Goal: Task Accomplishment & Management: Complete application form

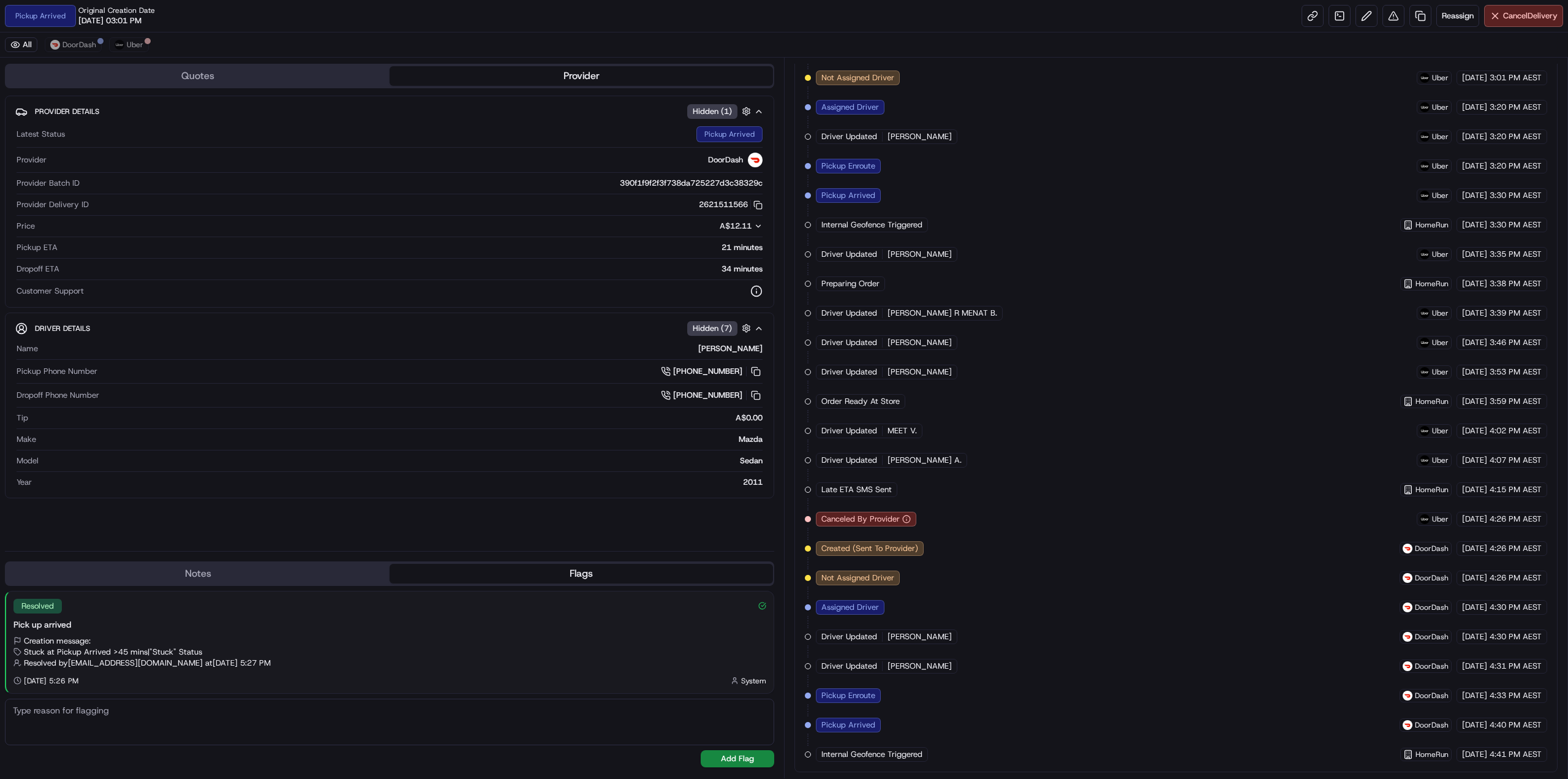
scroll to position [352, 0]
click at [1175, 22] on button "Cancel Delivery" at bounding box center [1523, 16] width 79 height 22
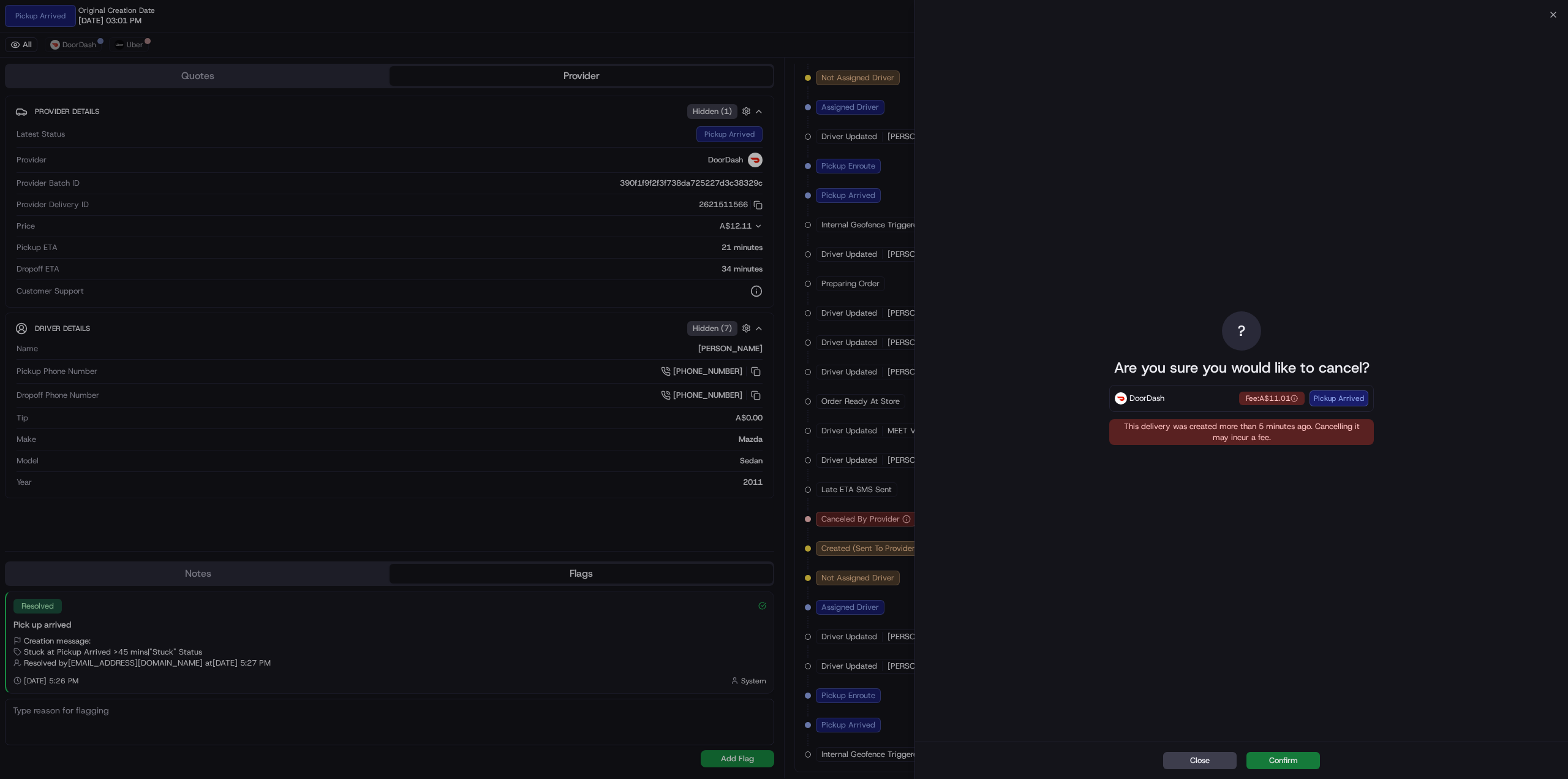
click at [1175, 631] on button "Confirm" at bounding box center [1283, 760] width 73 height 17
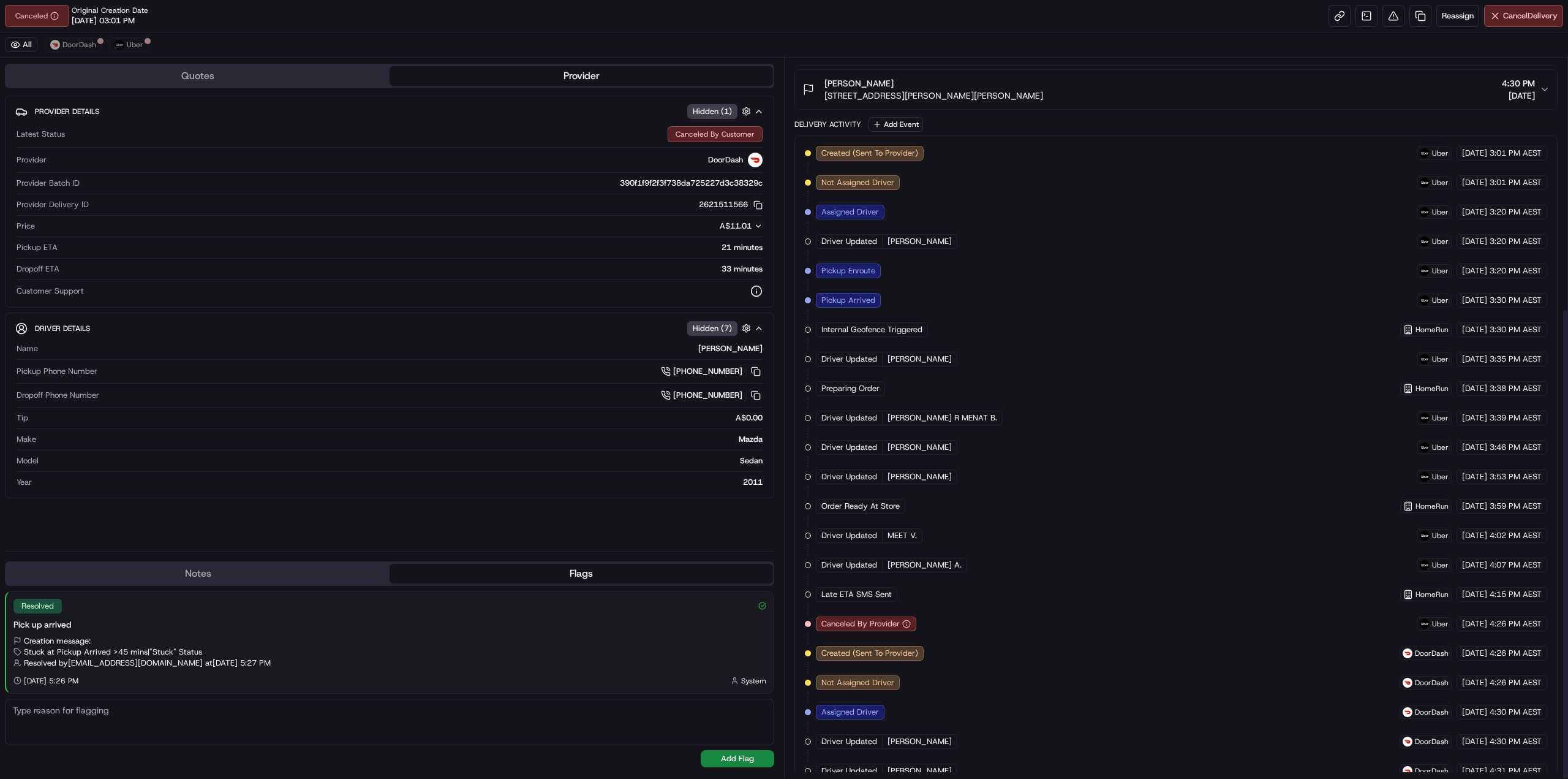
scroll to position [381, 0]
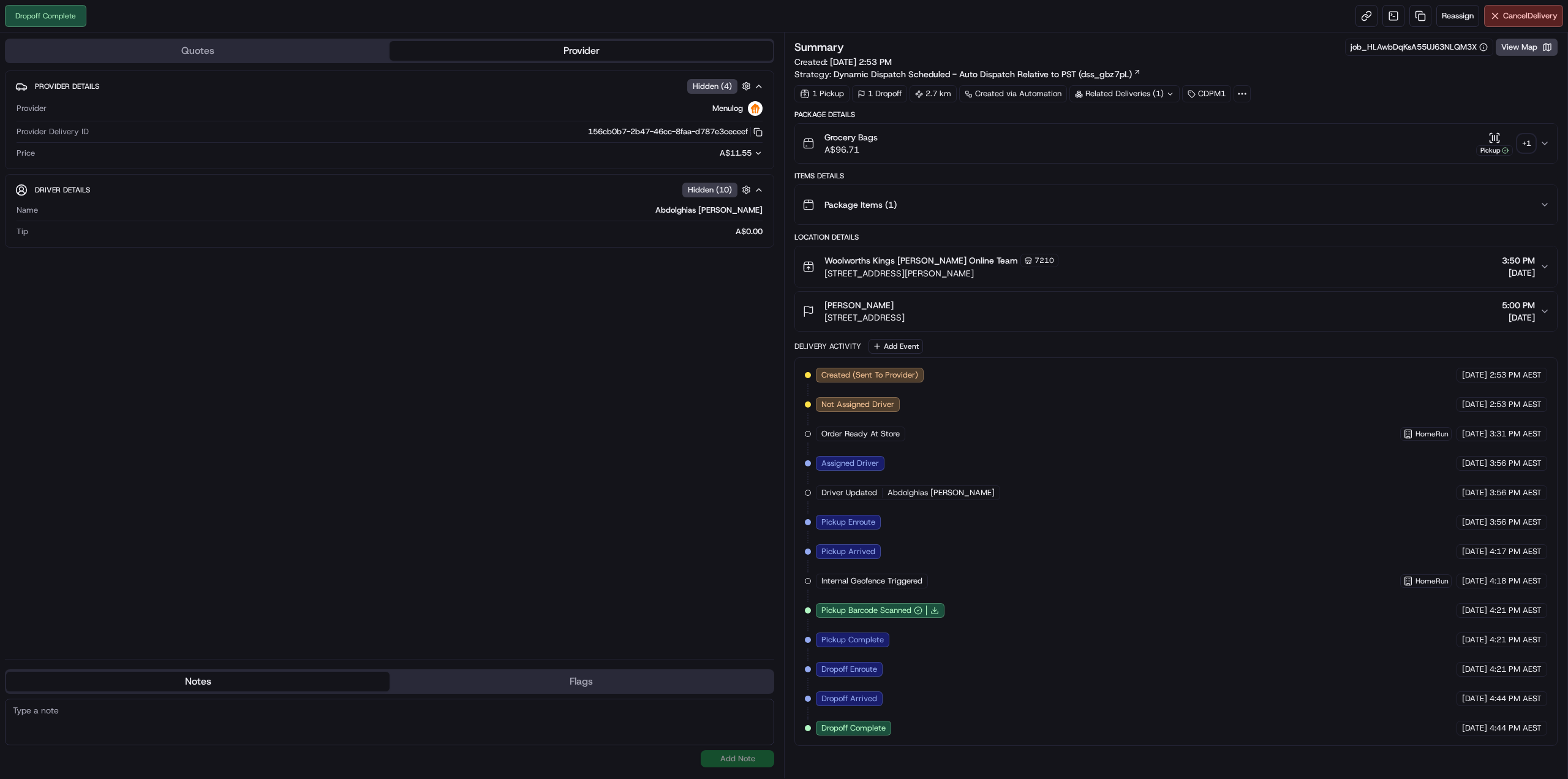
click at [1524, 140] on div "+ 1" at bounding box center [1526, 143] width 17 height 17
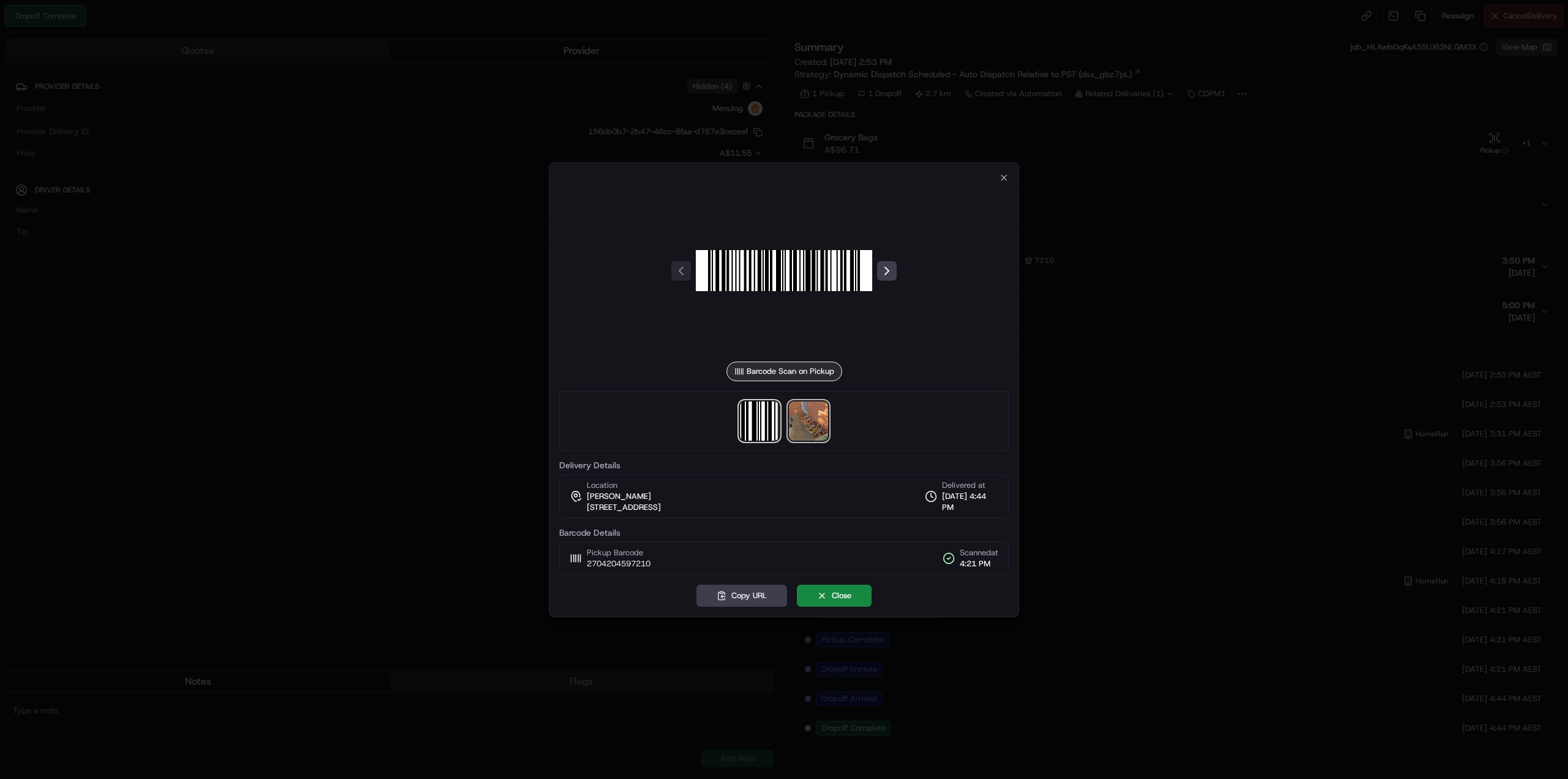
click at [820, 412] on img at bounding box center [808, 421] width 39 height 39
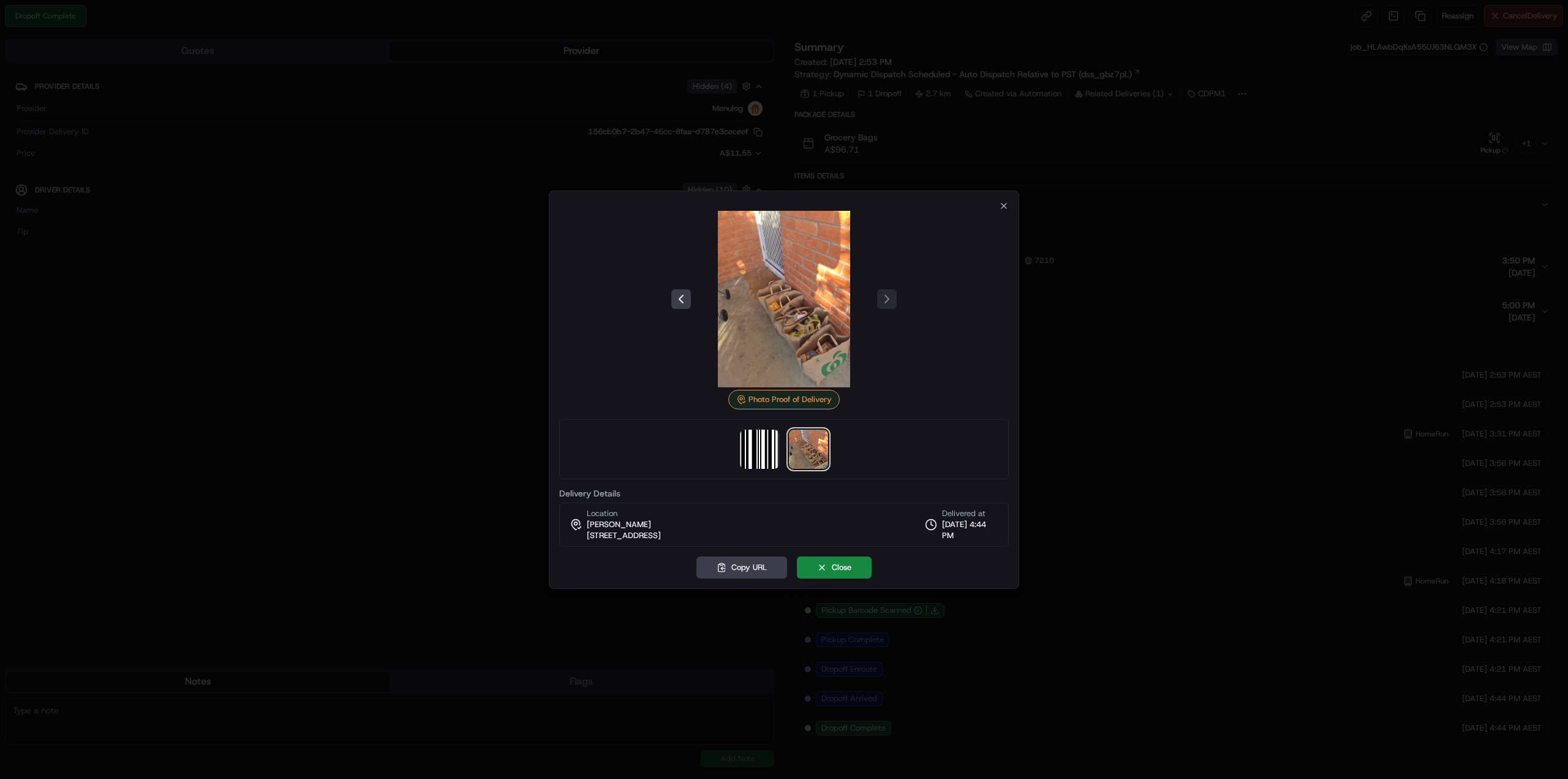
click at [804, 339] on img at bounding box center [784, 299] width 177 height 177
click at [1051, 160] on div at bounding box center [784, 390] width 1568 height 779
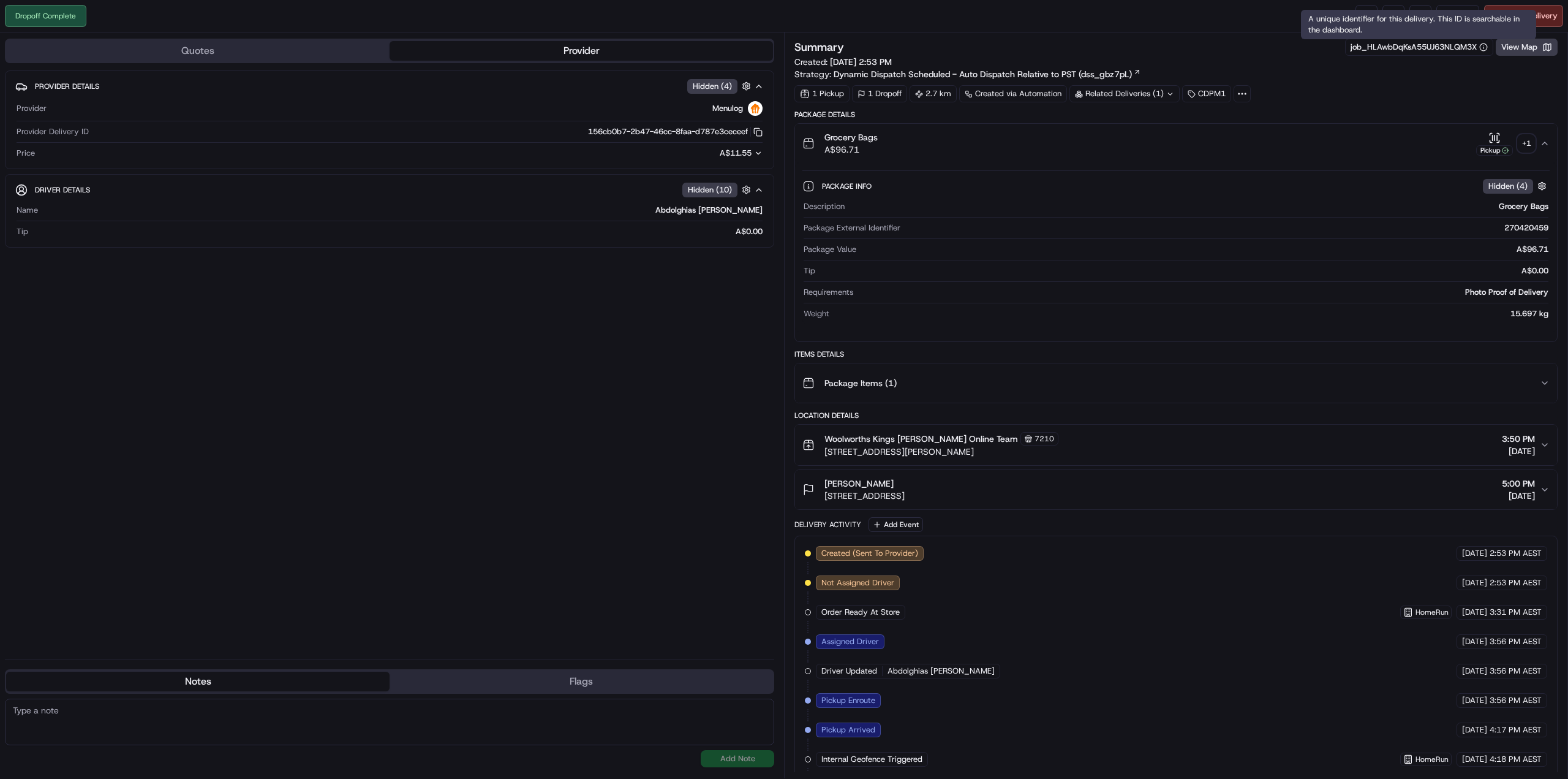
click at [1416, 17] on div "A unique identifier for this delivery. This ID is searchable in the dashboard. …" at bounding box center [1418, 24] width 235 height 29
click at [1415, 20] on link at bounding box center [1420, 16] width 22 height 22
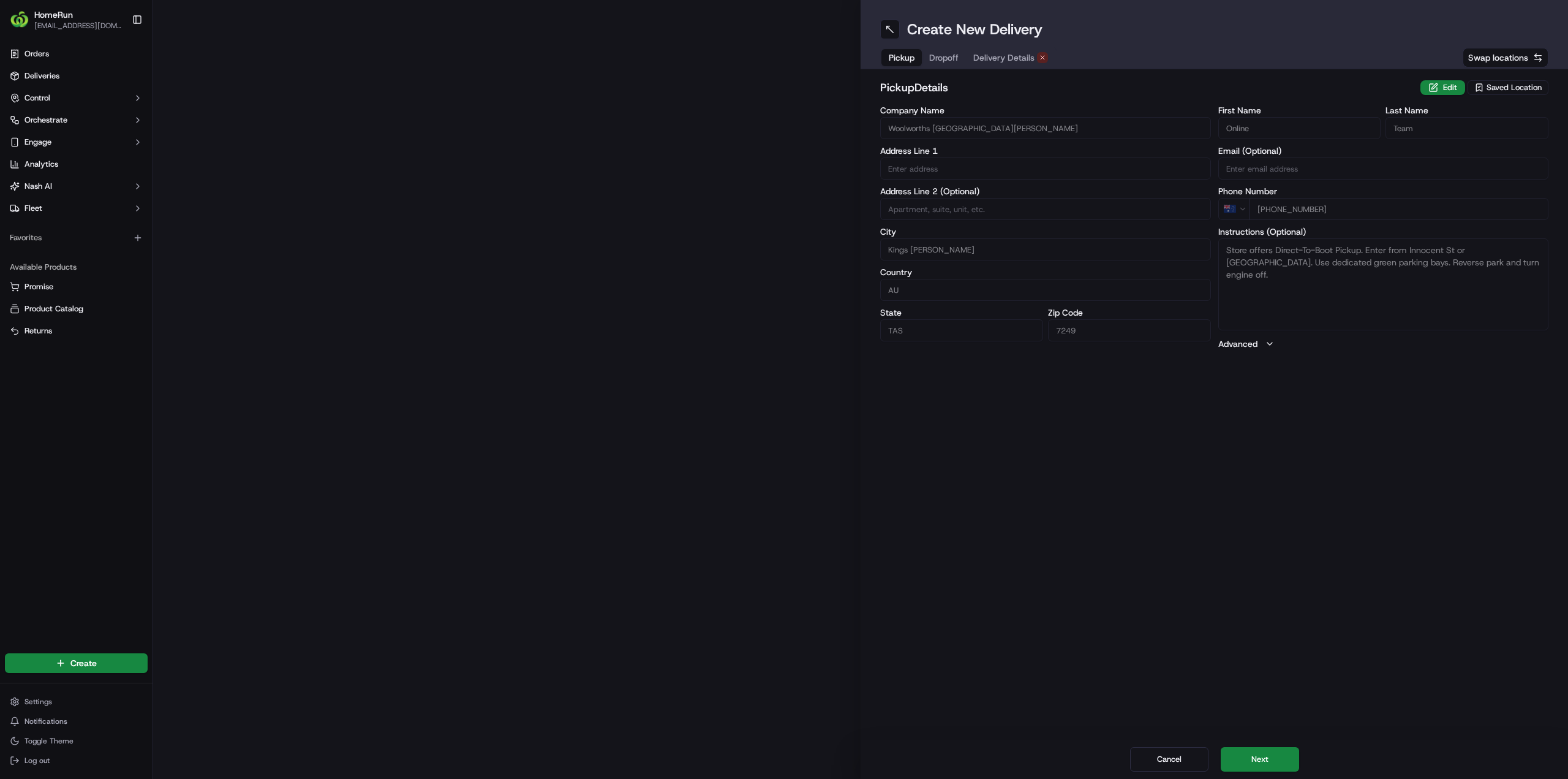
type input "[STREET_ADDRESS]"
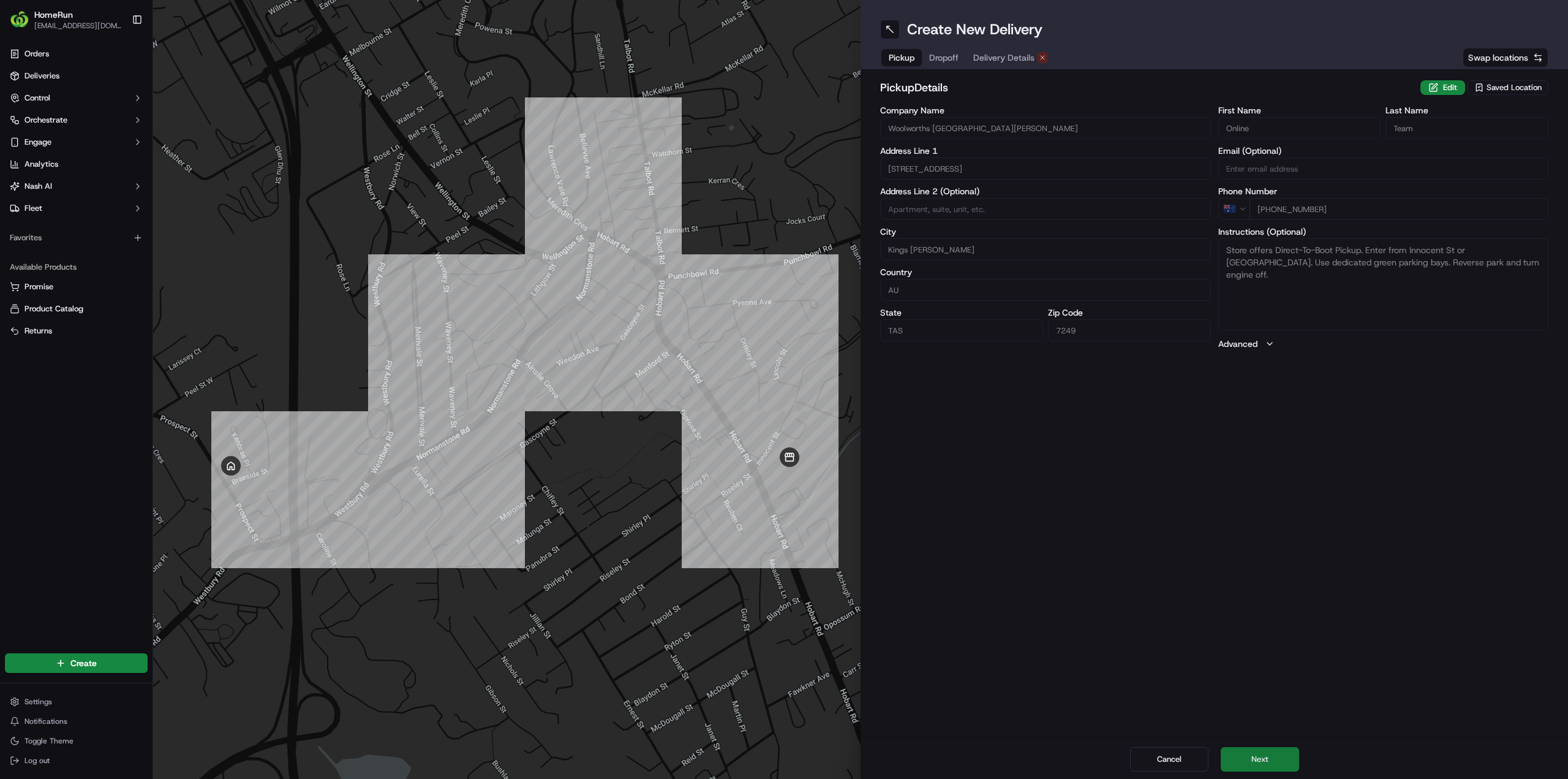
click at [1250, 761] on button "Next" at bounding box center [1260, 759] width 78 height 25
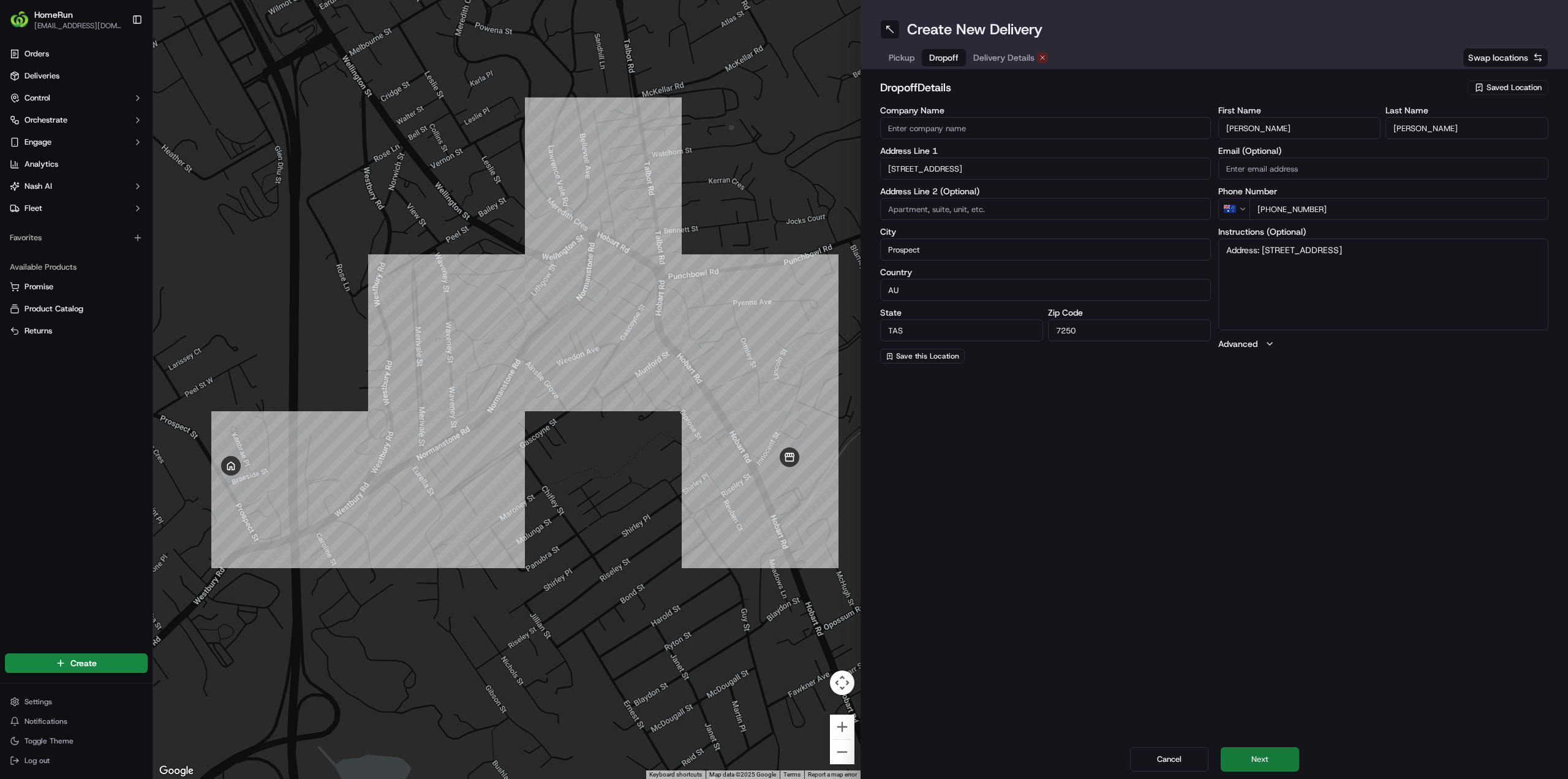
click at [1250, 761] on button "Next" at bounding box center [1260, 759] width 78 height 25
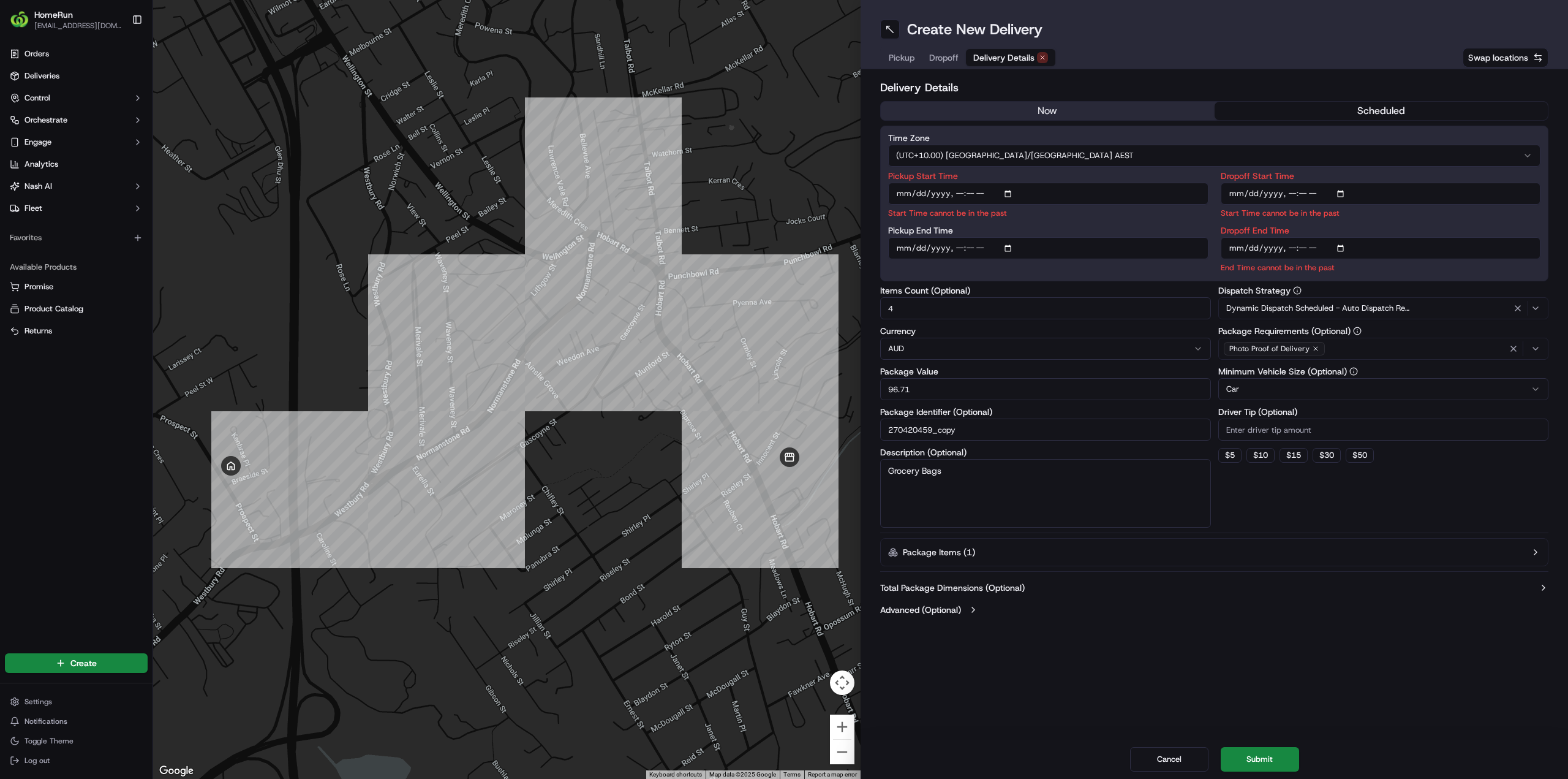
click at [1054, 122] on div "Delivery Details now scheduled Time Zone (UTC+10.00) [GEOGRAPHIC_DATA]/[GEOGRAP…" at bounding box center [1214, 350] width 668 height 542
click at [1055, 115] on button "now" at bounding box center [1047, 111] width 334 height 18
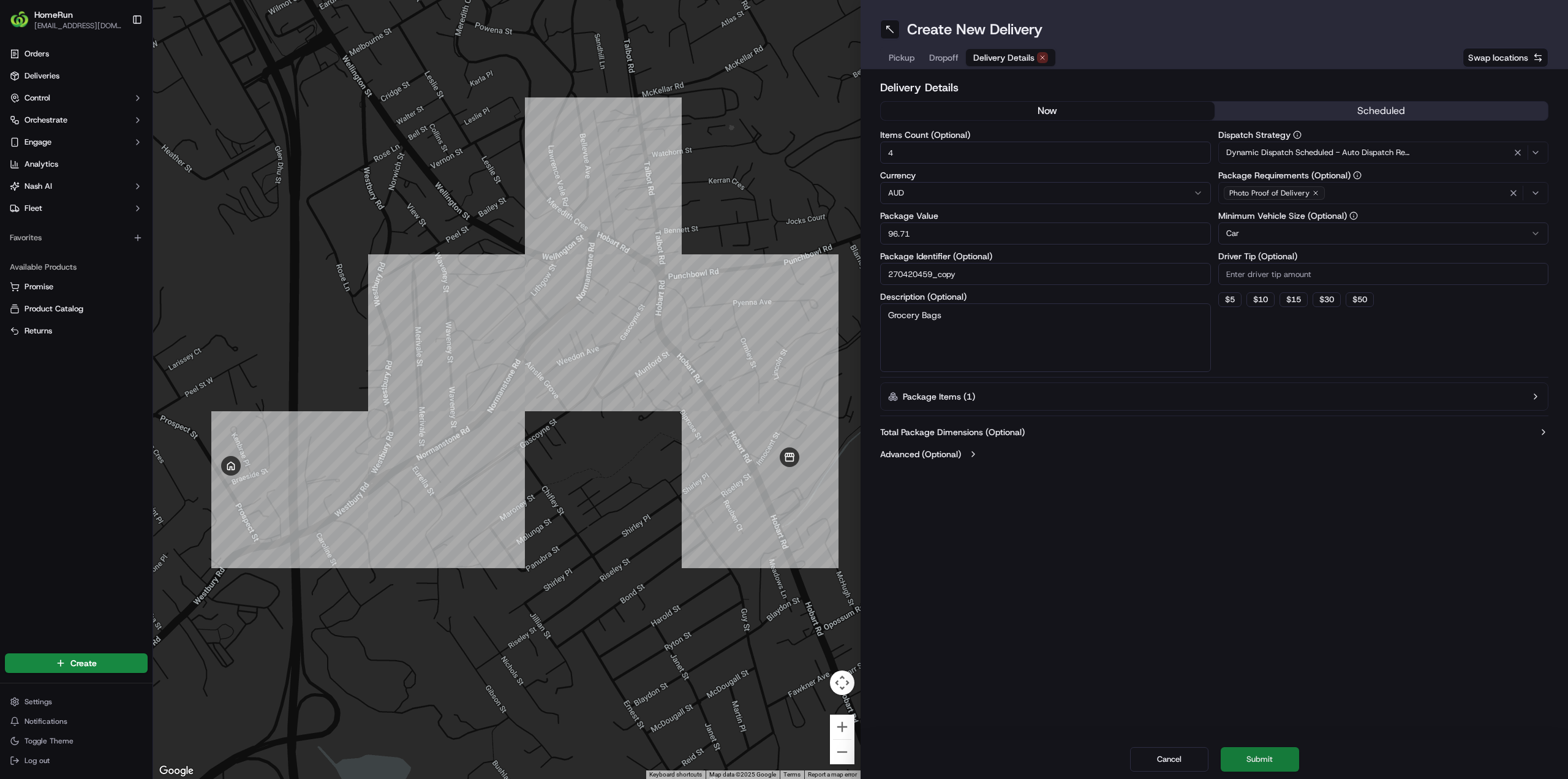
click at [1266, 764] on button "Submit" at bounding box center [1260, 759] width 78 height 25
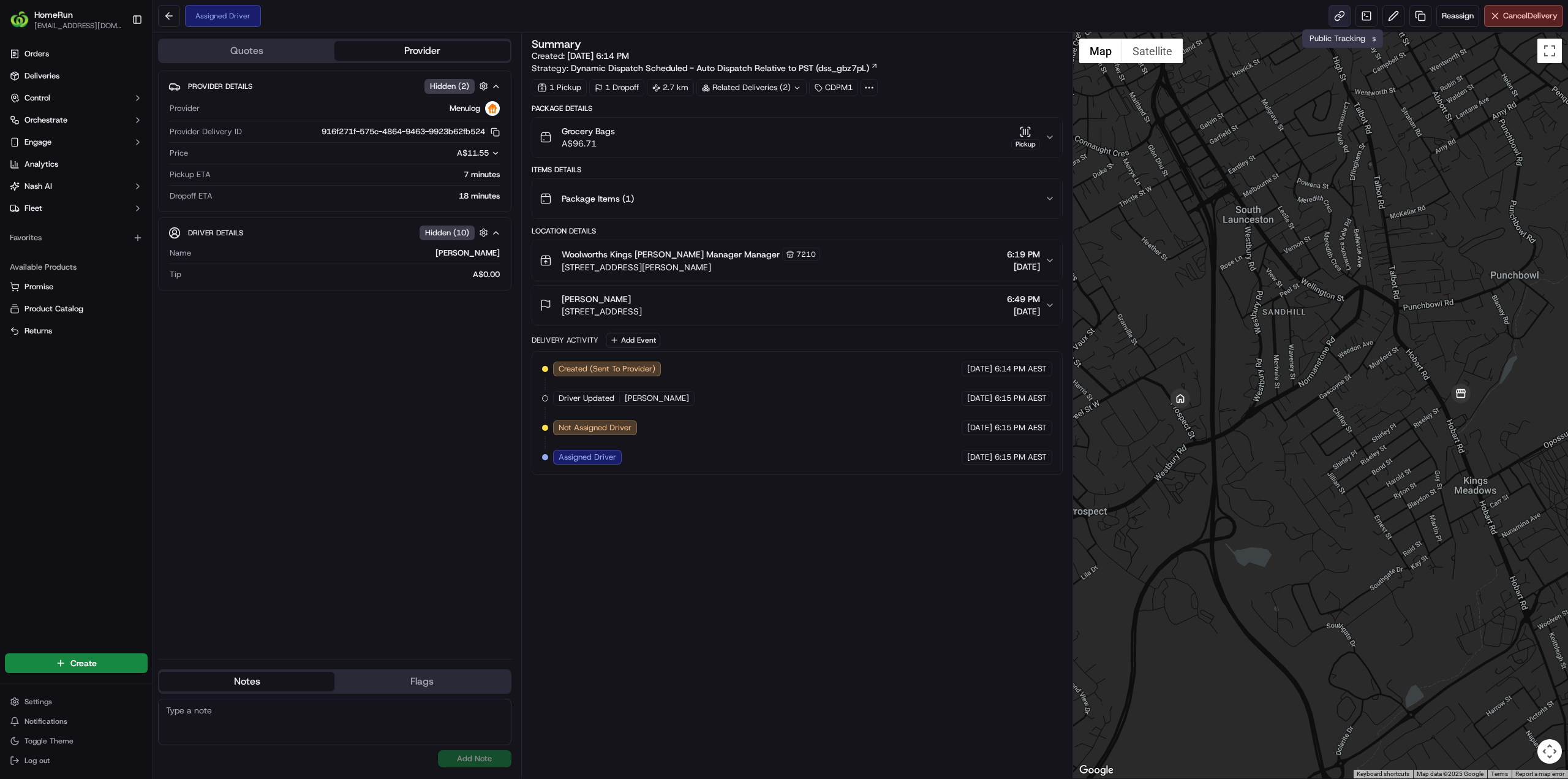
click at [1334, 15] on link at bounding box center [1339, 16] width 22 height 22
